Goal: Task Accomplishment & Management: Use online tool/utility

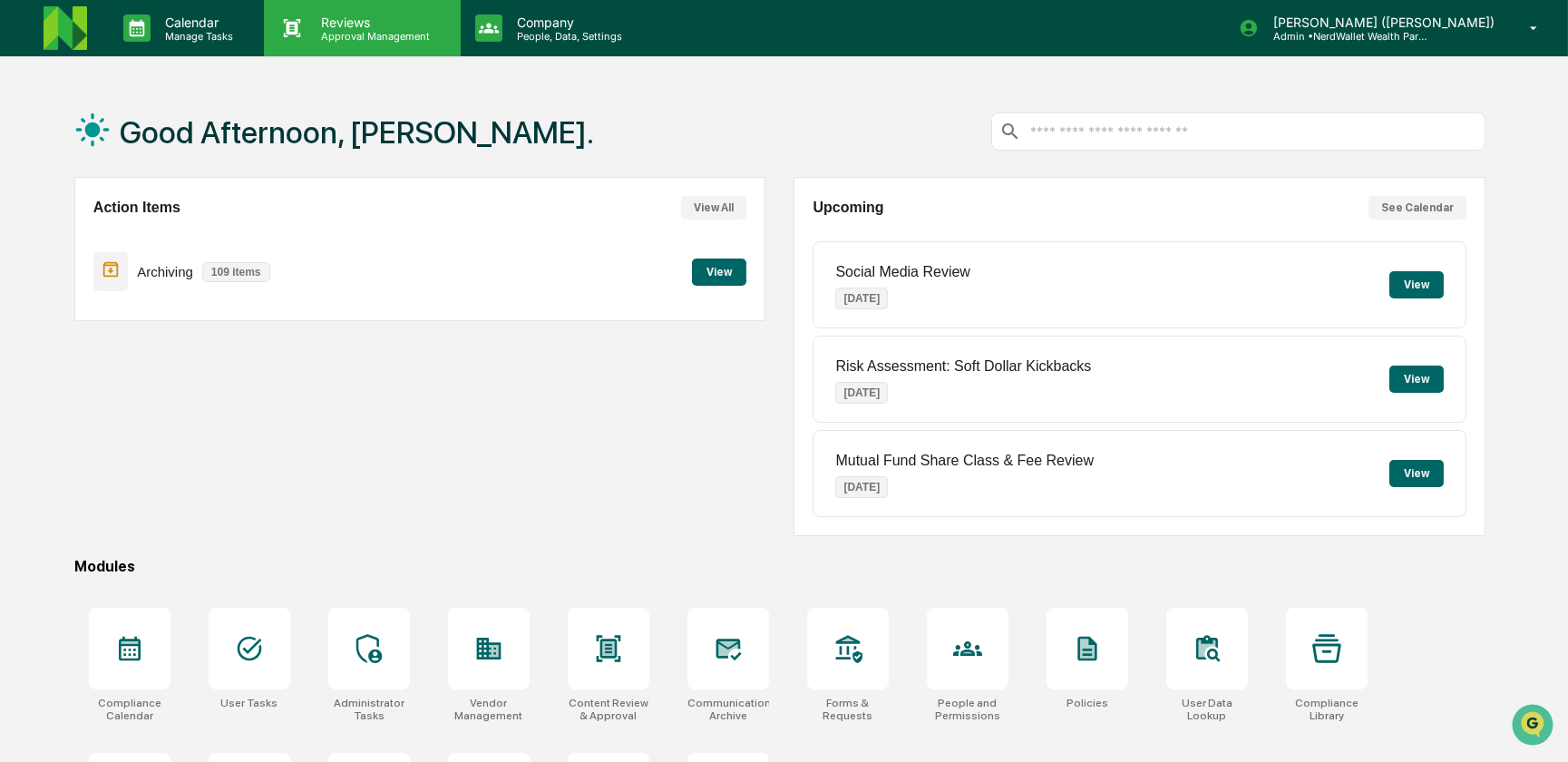
click at [364, 18] on p "Reviews" at bounding box center [372, 22] width 132 height 15
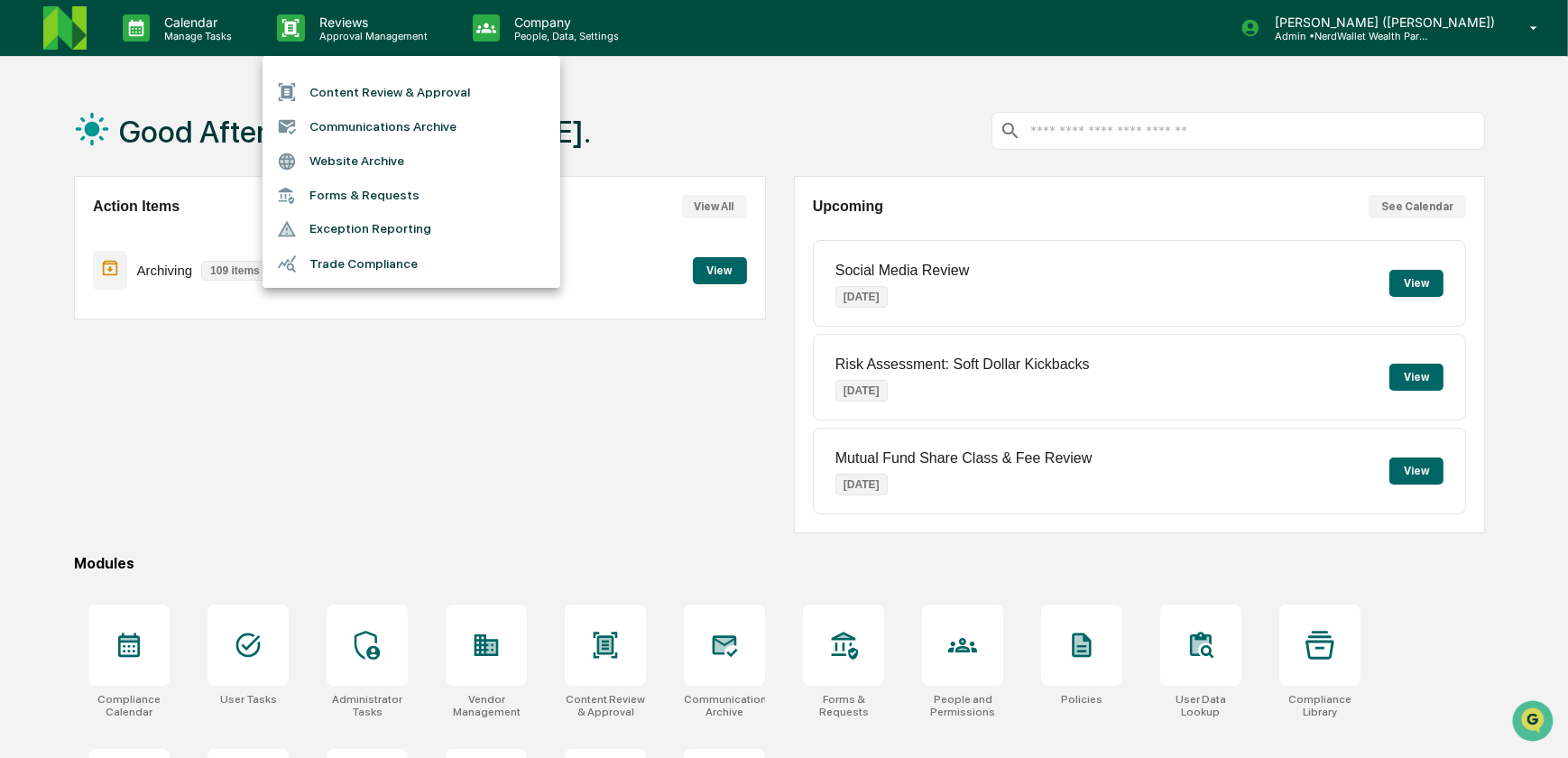
click at [376, 90] on li "Content Review & Approval" at bounding box center [412, 92] width 298 height 34
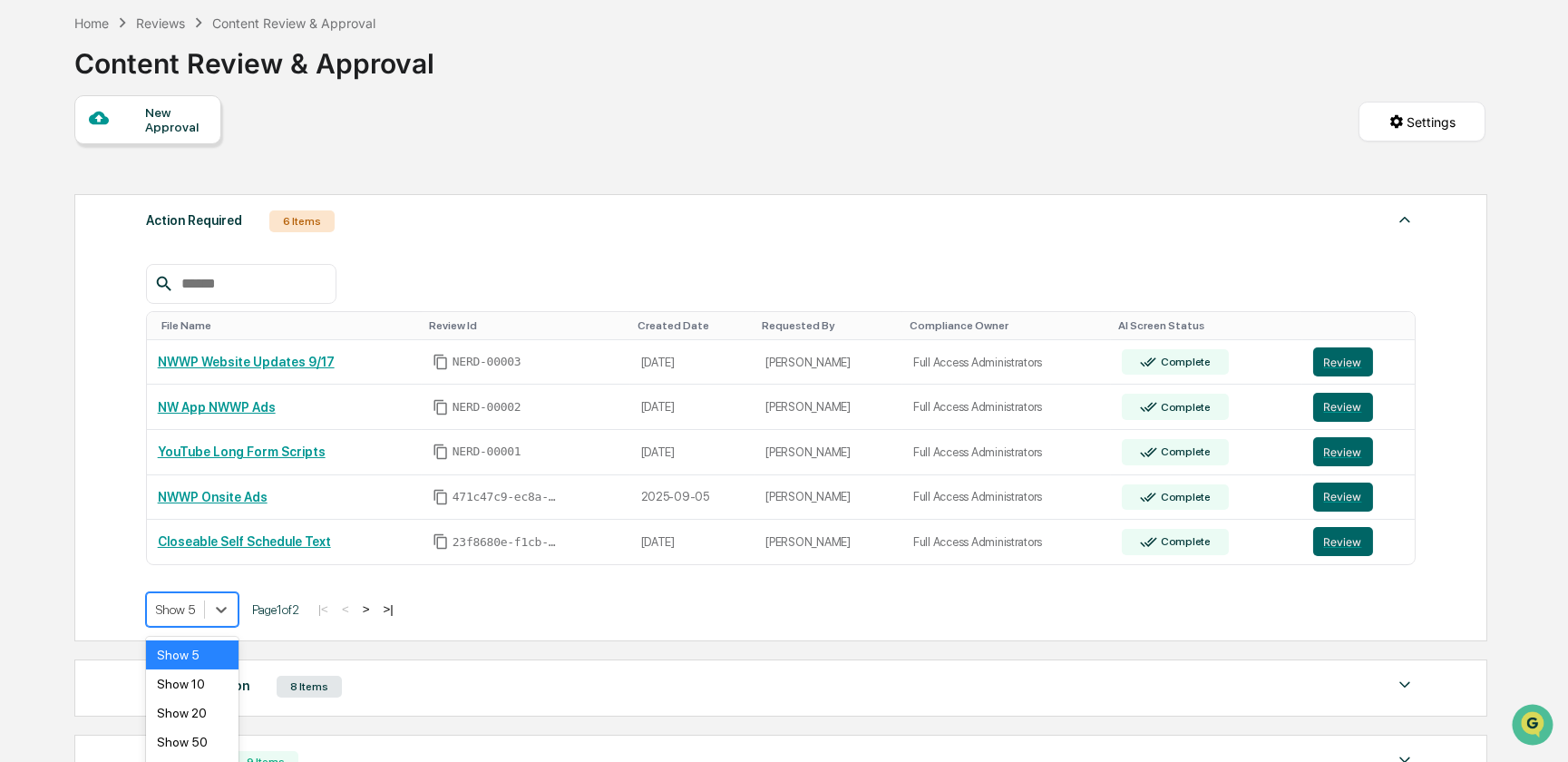
click at [227, 599] on body "Calendar Manage Tasks Reviews Approval Management Company People, Data, Setting…" at bounding box center [784, 467] width 1568 height 1099
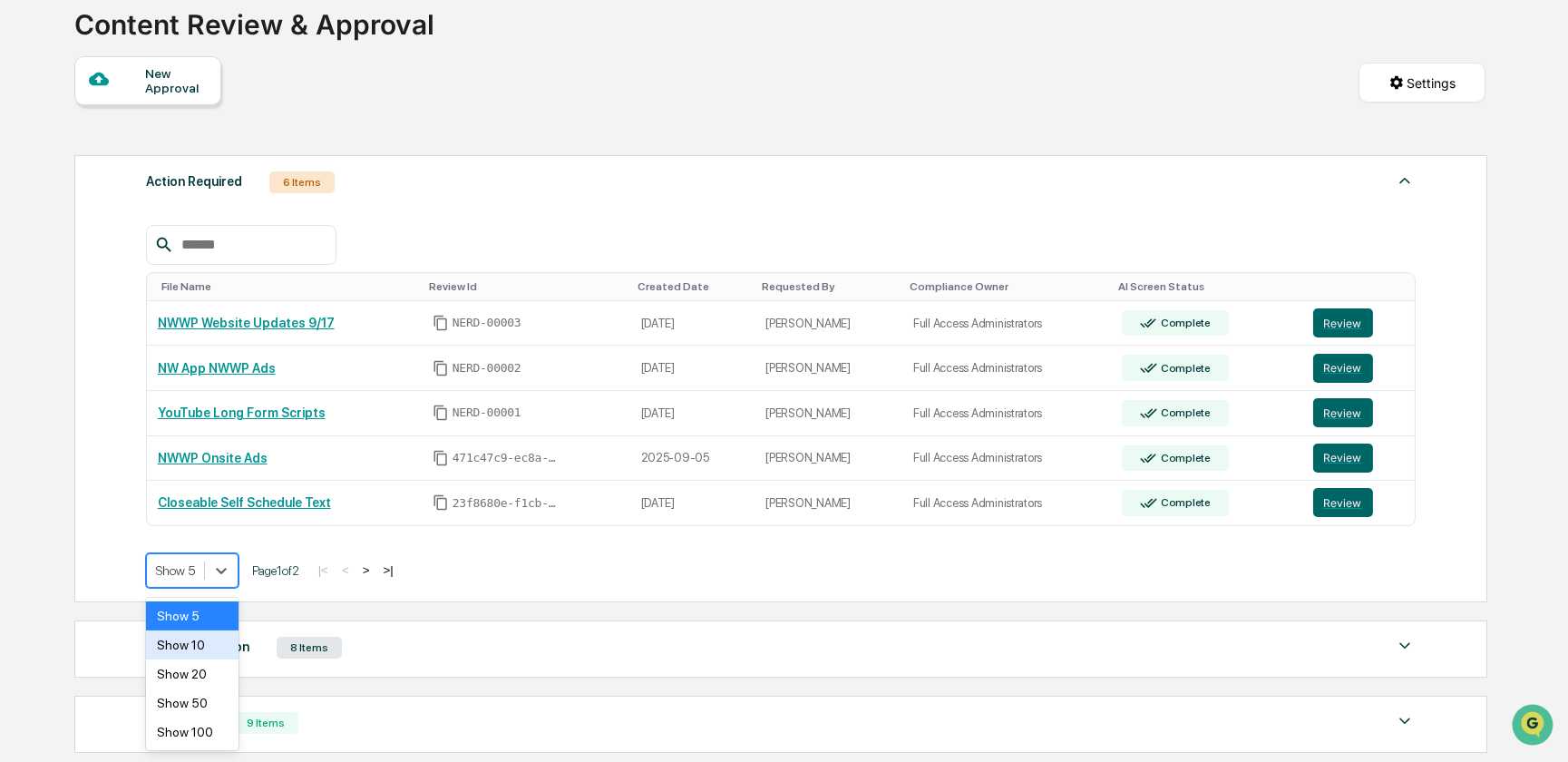
click at [196, 646] on div "Show 10" at bounding box center [192, 645] width 92 height 29
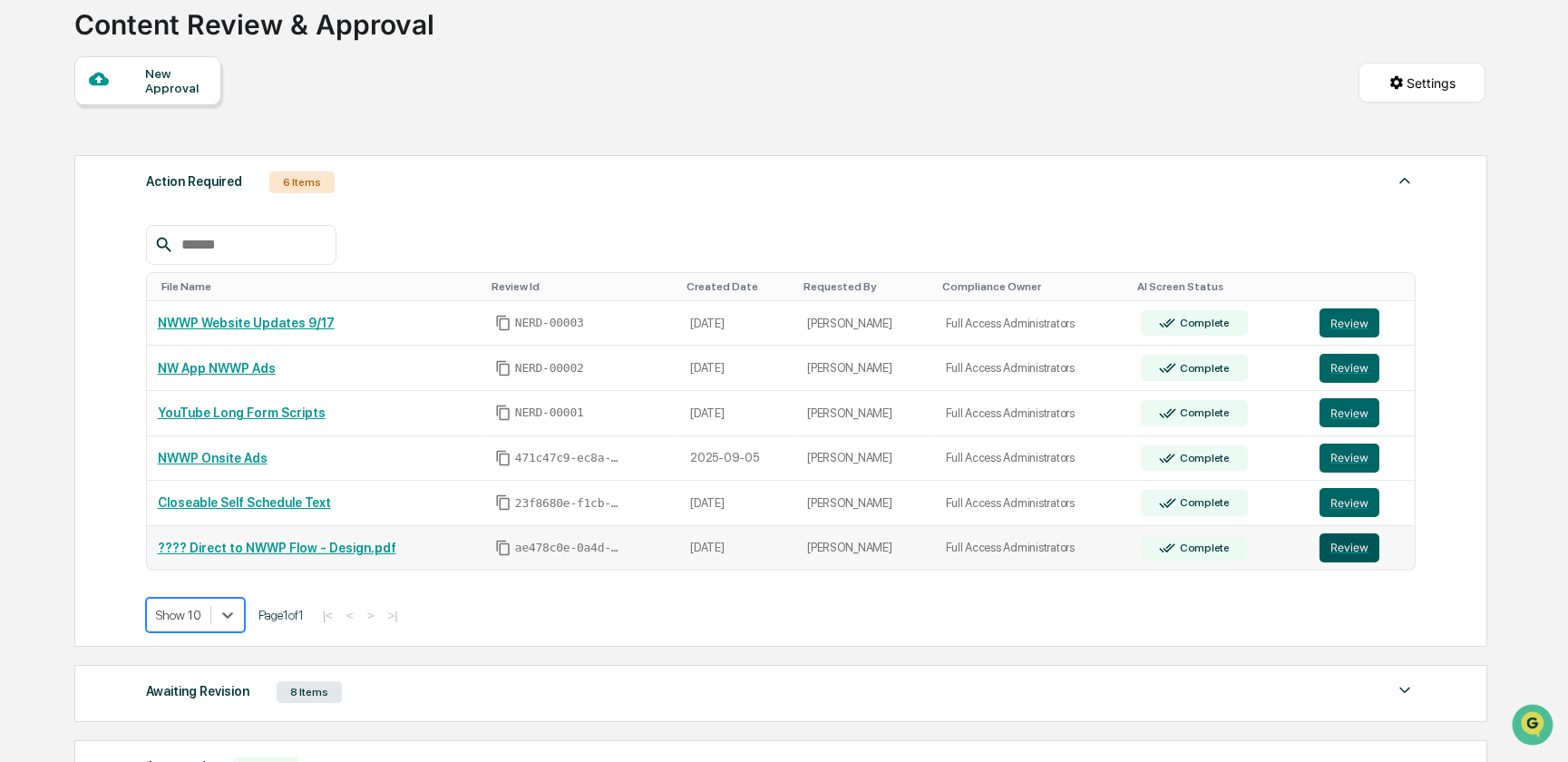
click at [1356, 547] on button "Review" at bounding box center [1349, 548] width 60 height 29
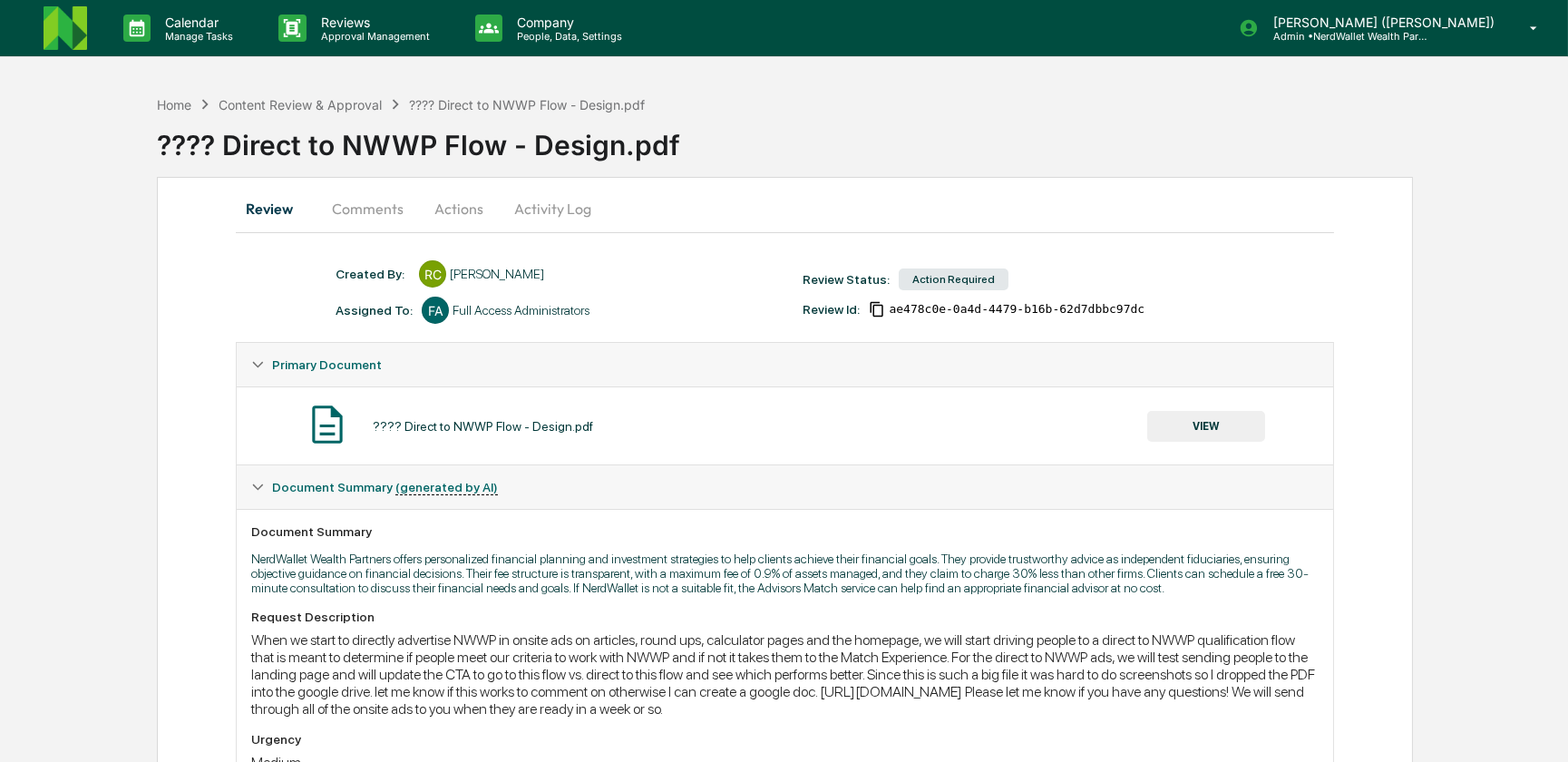
click at [373, 209] on button "Comments" at bounding box center [368, 208] width 101 height 44
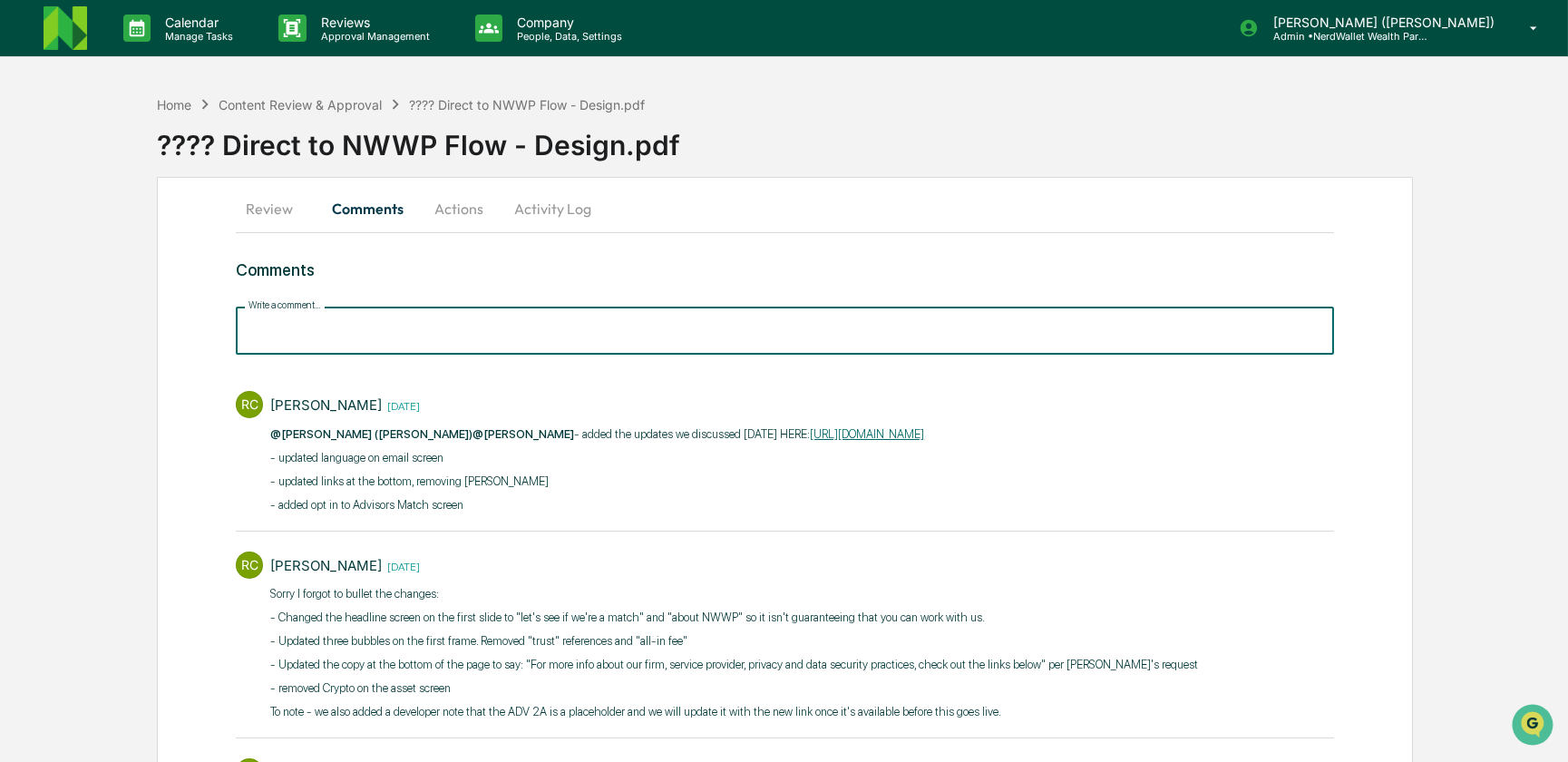
click at [321, 332] on input "Write a comment..." at bounding box center [784, 330] width 1097 height 49
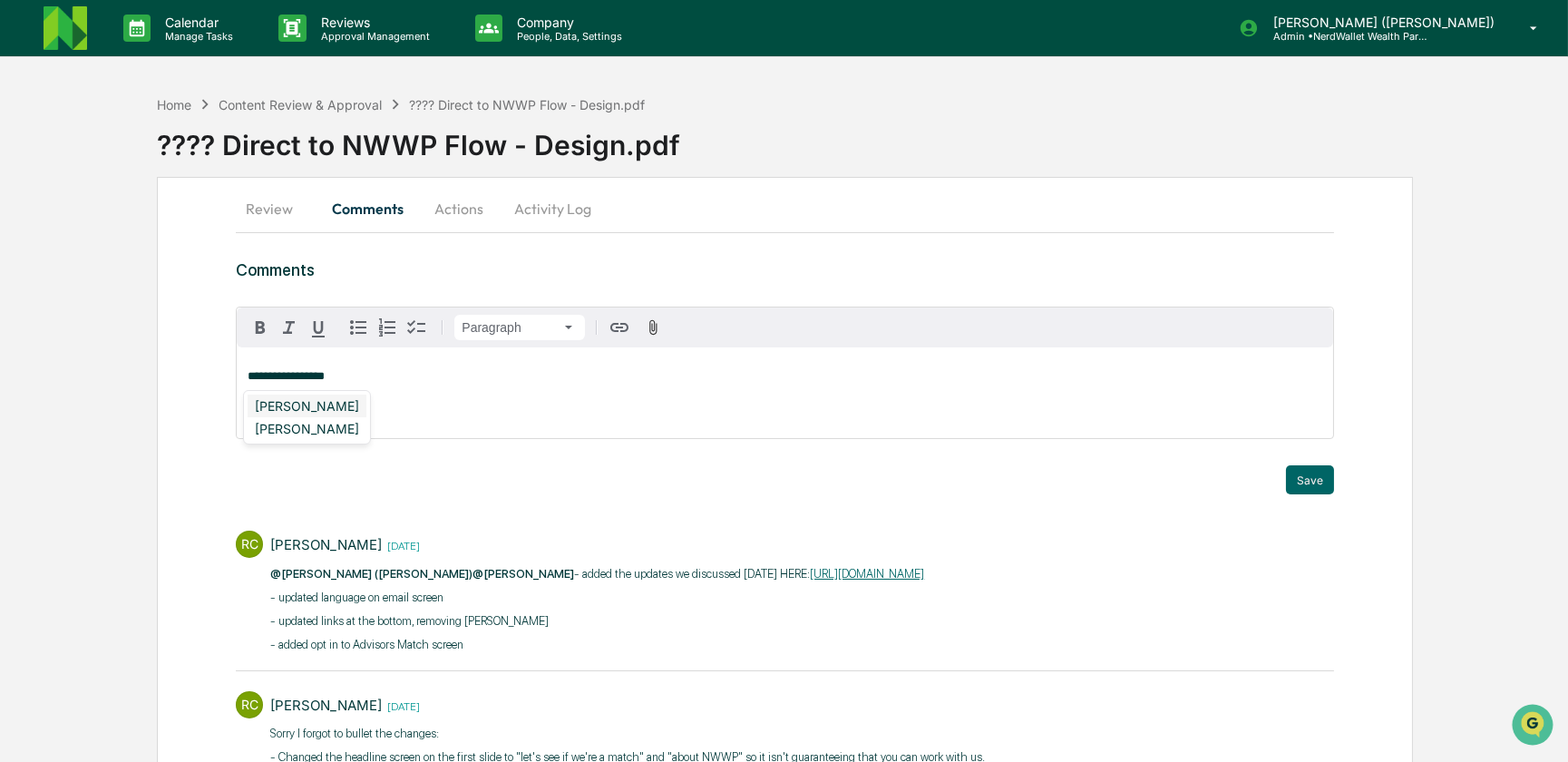
click at [320, 400] on div "[PERSON_NAME]" at bounding box center [306, 406] width 119 height 23
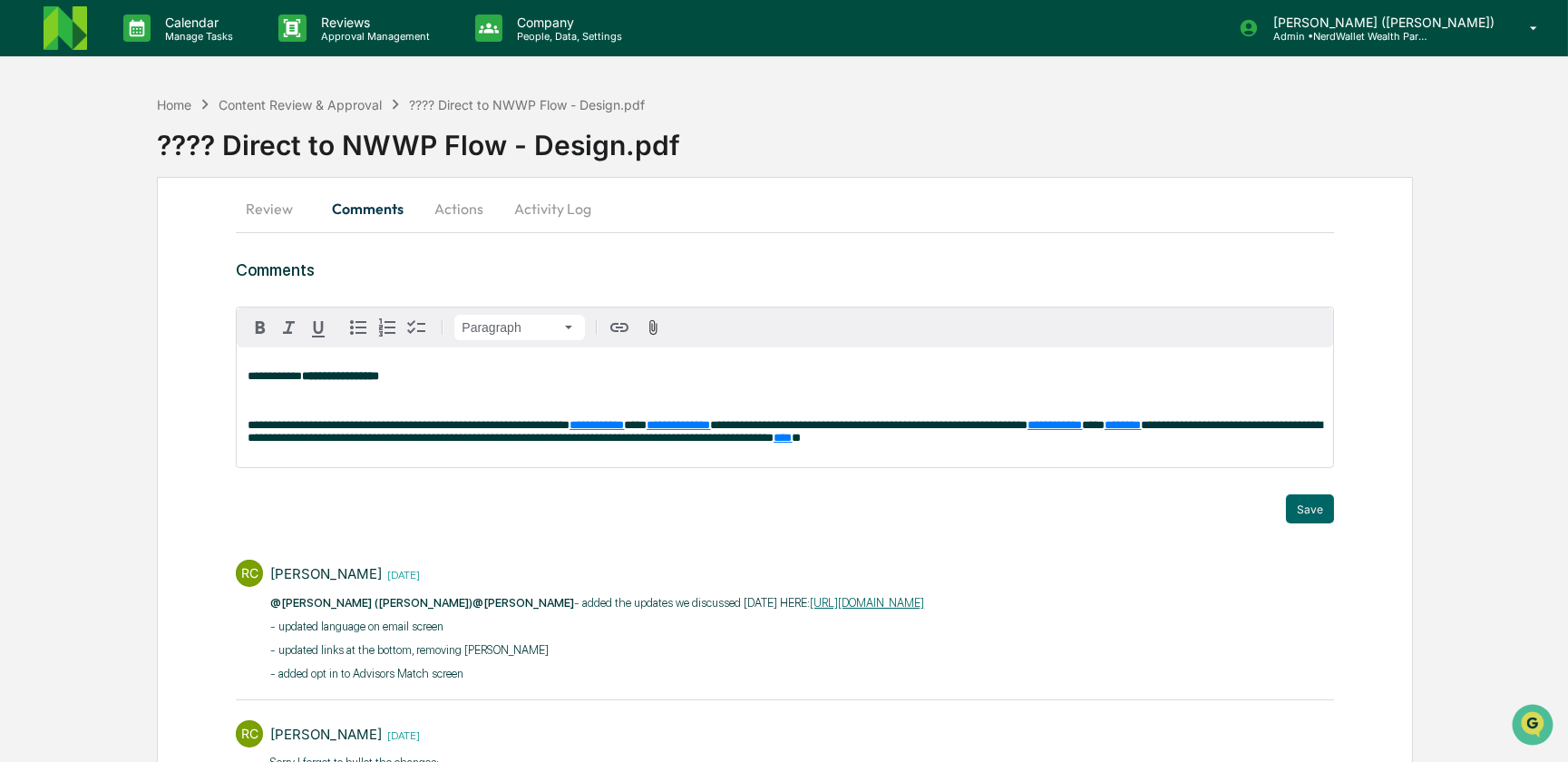
click at [322, 425] on span "**********" at bounding box center [408, 425] width 322 height 11
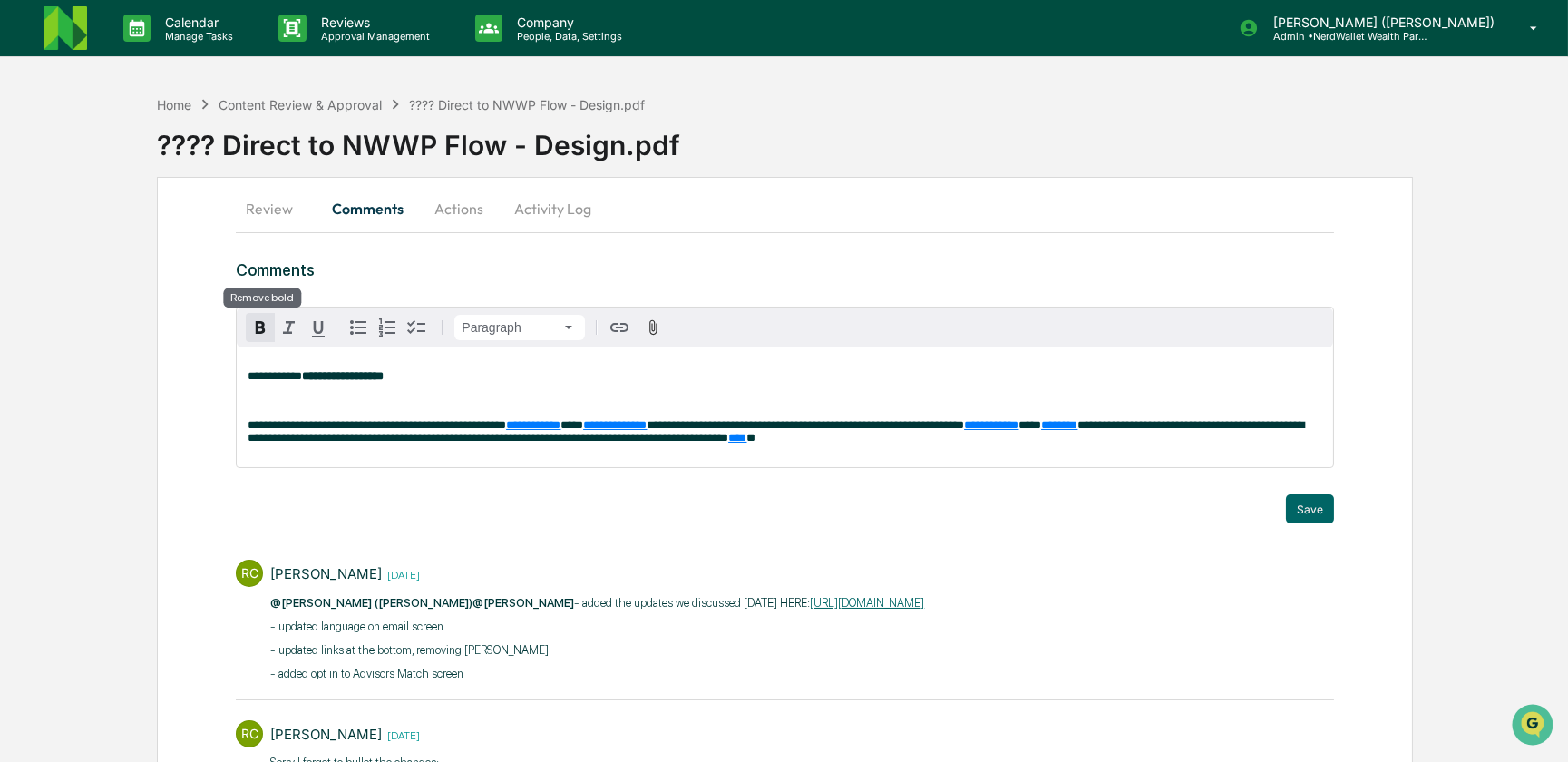
click at [255, 325] on icon "button" at bounding box center [260, 327] width 22 height 22
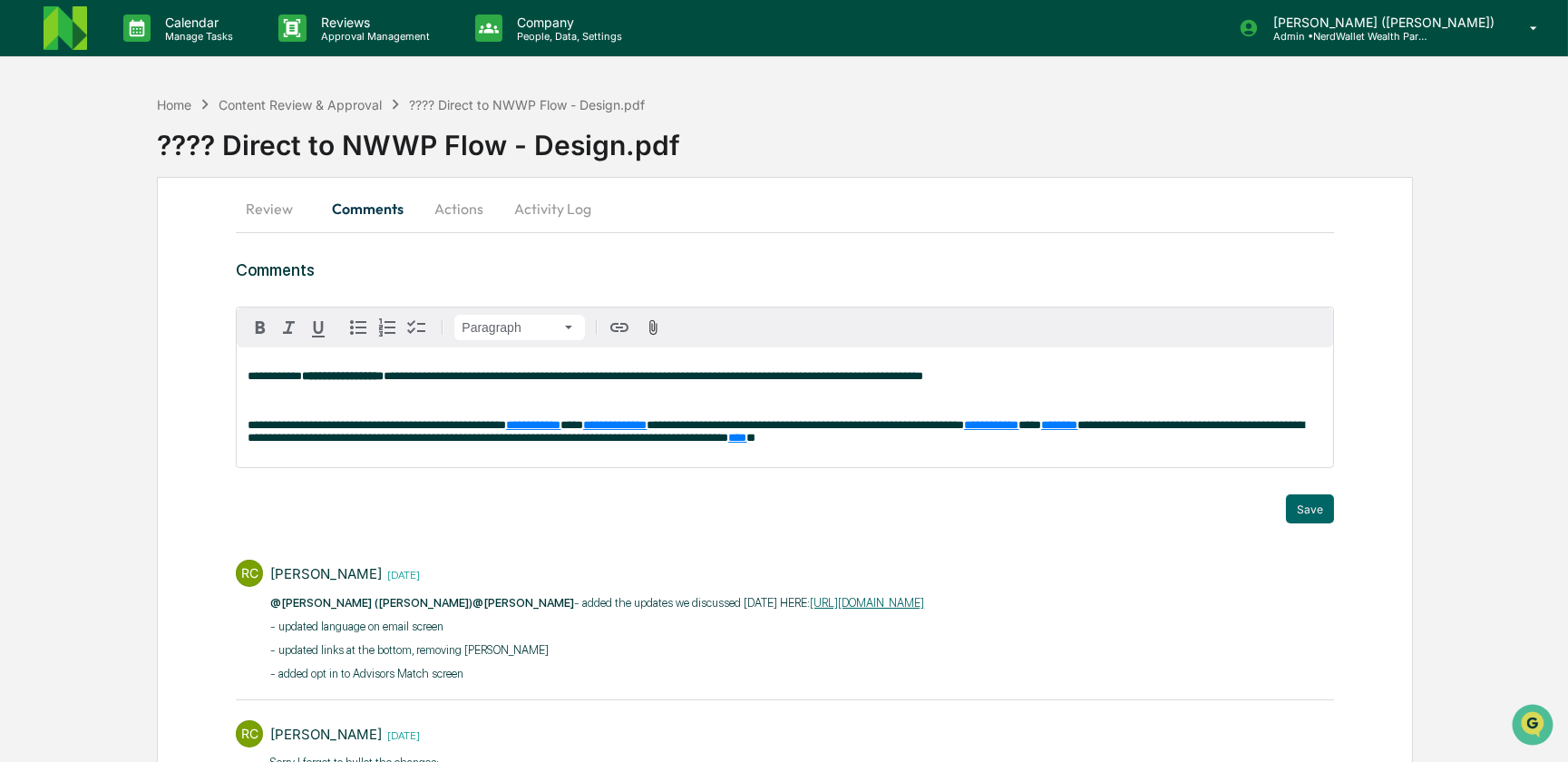
click at [571, 379] on span "**********" at bounding box center [652, 376] width 539 height 11
click at [1325, 512] on button "Save" at bounding box center [1309, 509] width 48 height 29
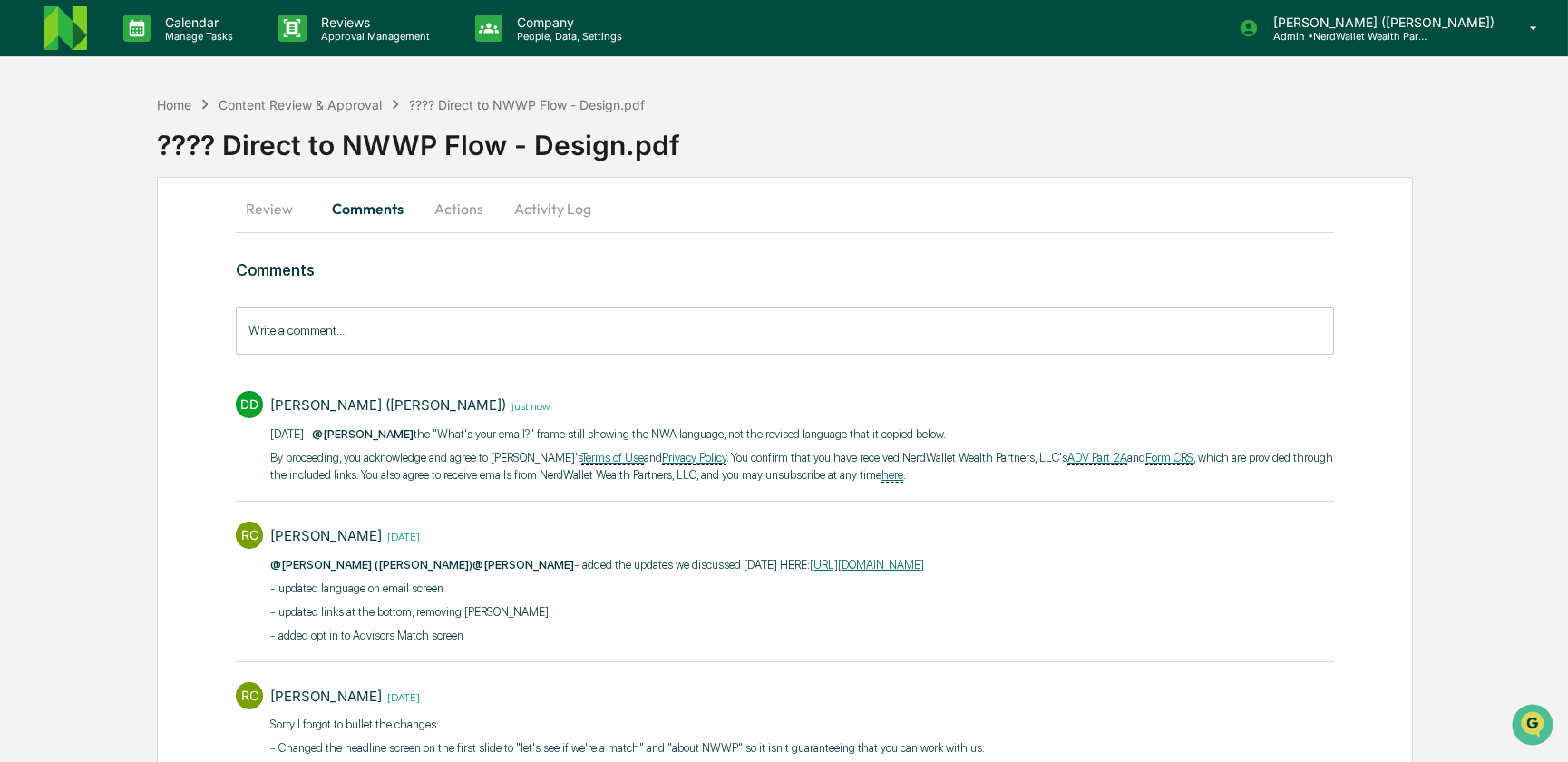
click at [464, 209] on button "Actions" at bounding box center [459, 208] width 82 height 44
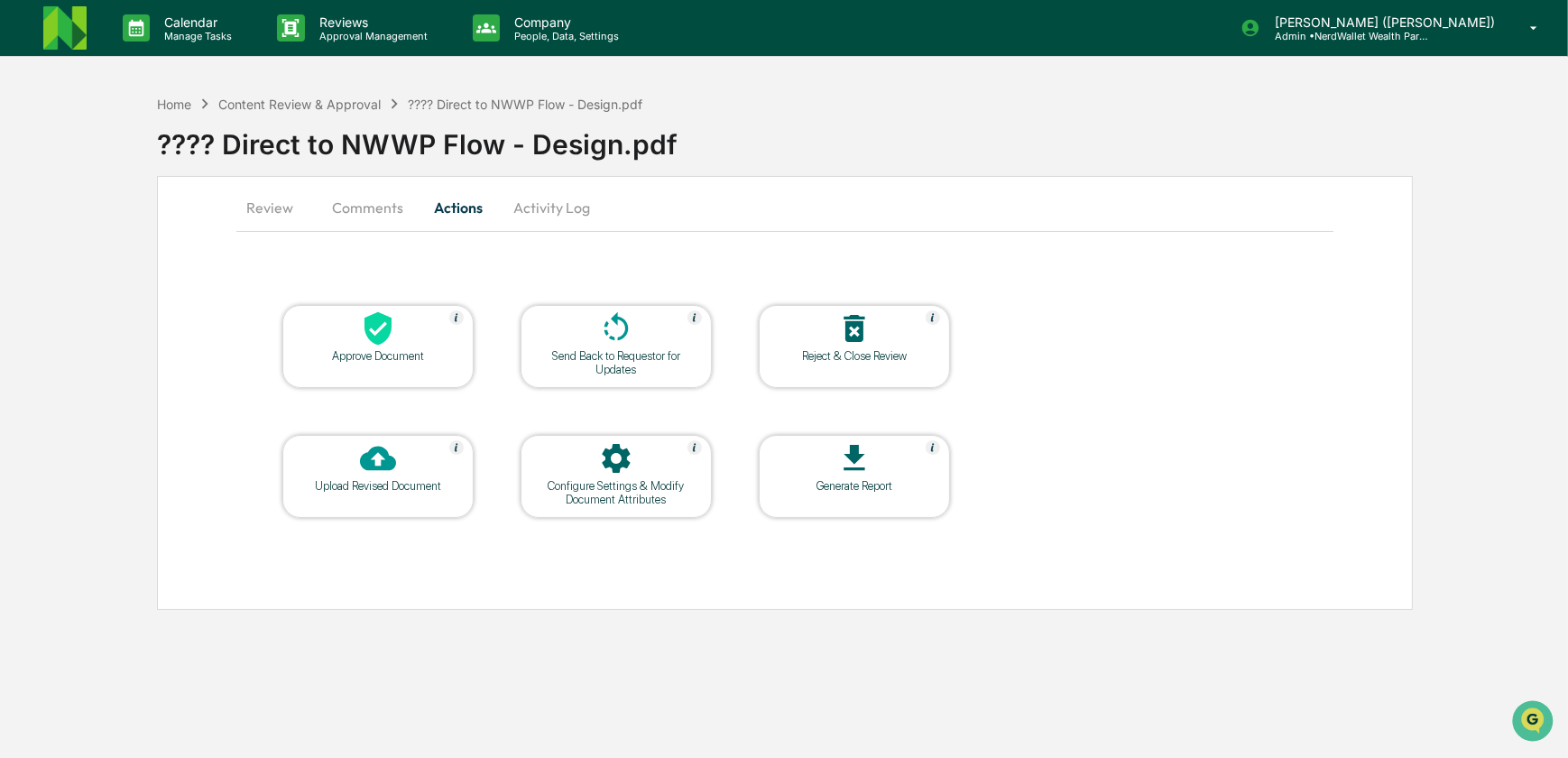
click at [618, 363] on div "Send Back to Requestor for Updates" at bounding box center [617, 362] width 163 height 27
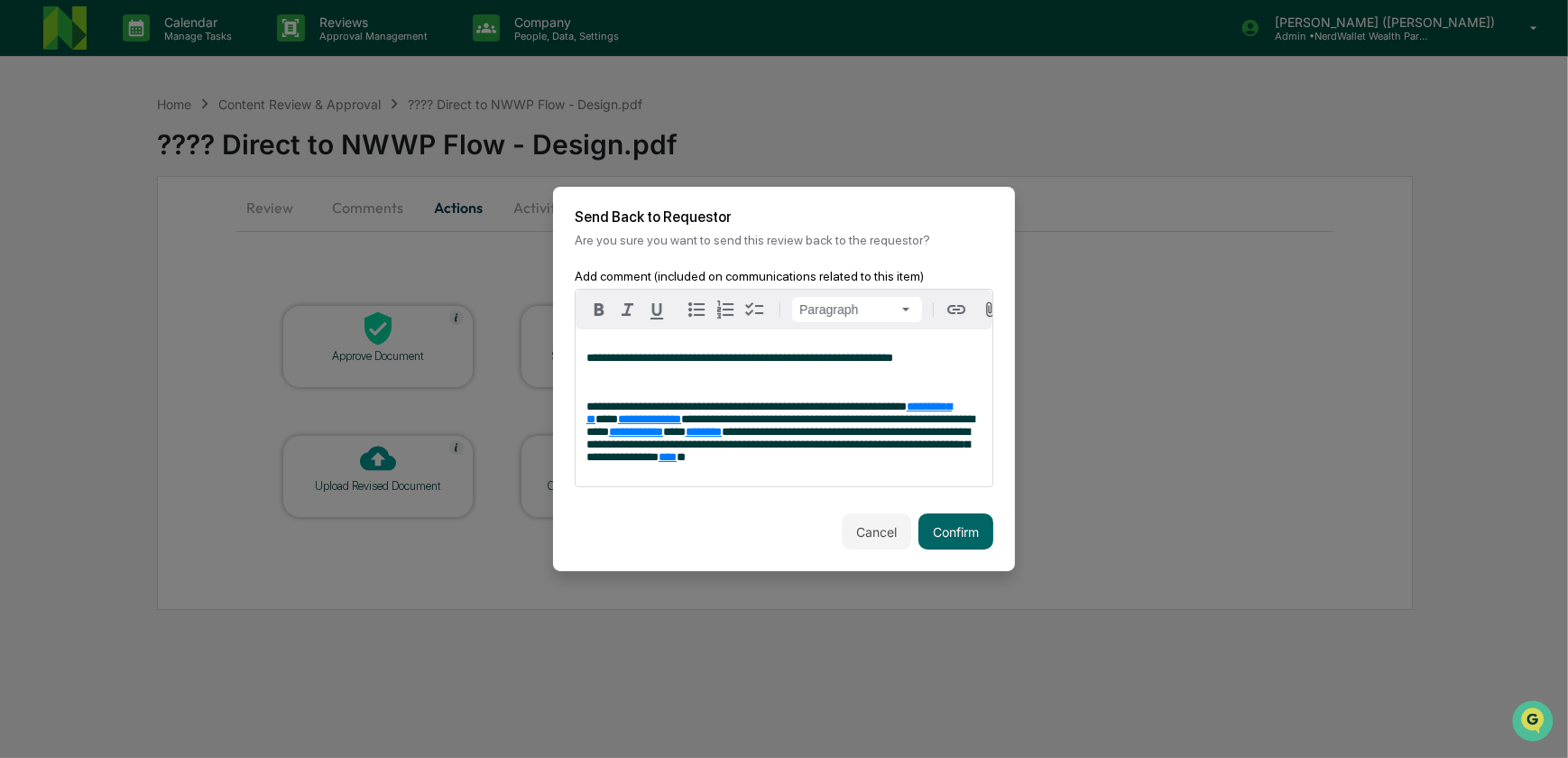
click at [937, 361] on p "**********" at bounding box center [784, 358] width 396 height 12
click at [973, 543] on button "Confirm" at bounding box center [956, 532] width 75 height 36
